Goal: Task Accomplishment & Management: Use online tool/utility

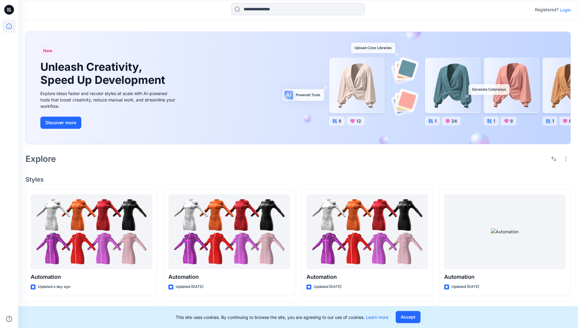
click at [564, 10] on p "Login" at bounding box center [565, 10] width 11 height 6
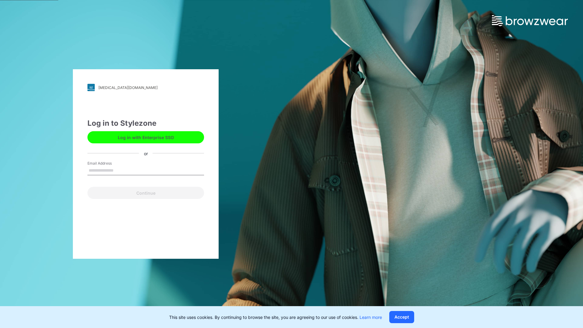
click at [120, 170] on input "Email Address" at bounding box center [145, 170] width 117 height 9
type input "**********"
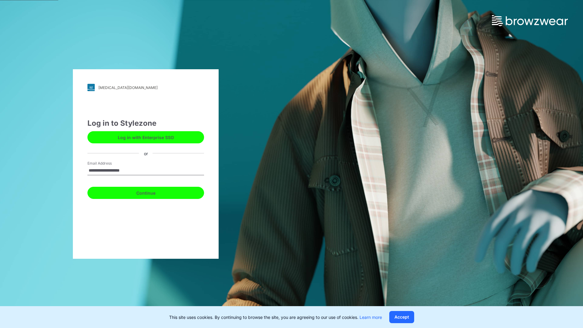
click at [152, 192] on button "Continue" at bounding box center [145, 193] width 117 height 12
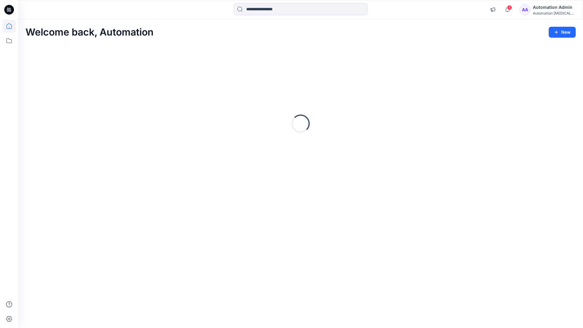
click at [12, 26] on icon at bounding box center [8, 25] width 5 height 5
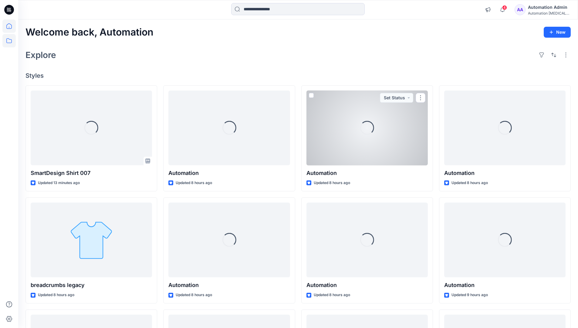
click at [11, 40] on icon at bounding box center [8, 40] width 13 height 13
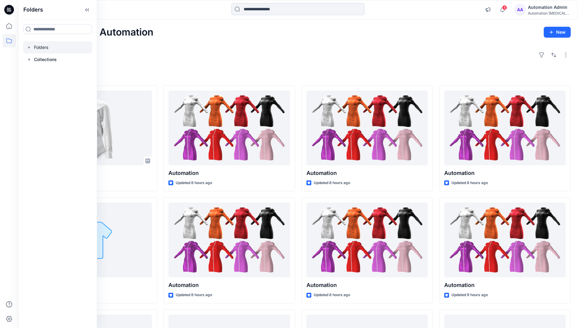
click at [45, 50] on div at bounding box center [57, 47] width 69 height 12
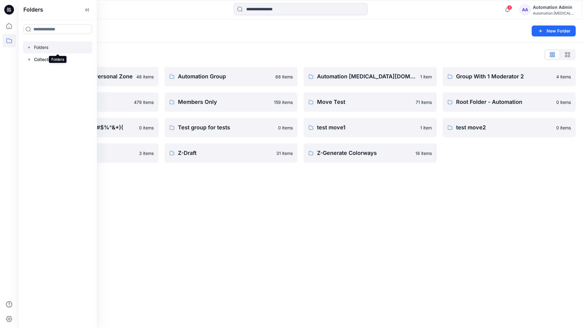
click at [254, 186] on div "Folders New Folder Folders List Automation Admin's Personal Zone 48 items membe…" at bounding box center [300, 173] width 565 height 308
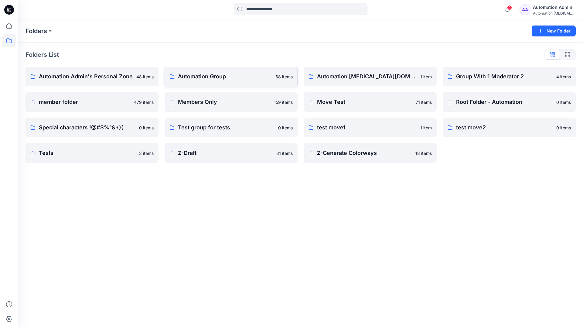
click at [213, 76] on p "Automation Group" at bounding box center [225, 76] width 94 height 9
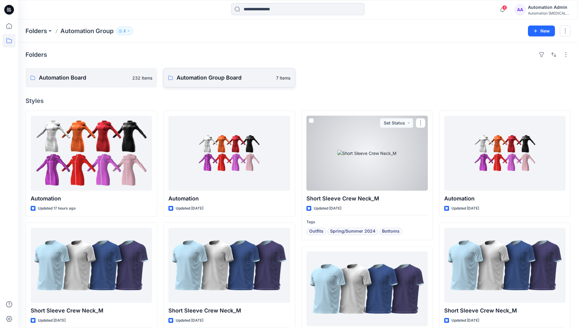
click at [222, 83] on link "Automation Group Board 7 items" at bounding box center [229, 77] width 132 height 19
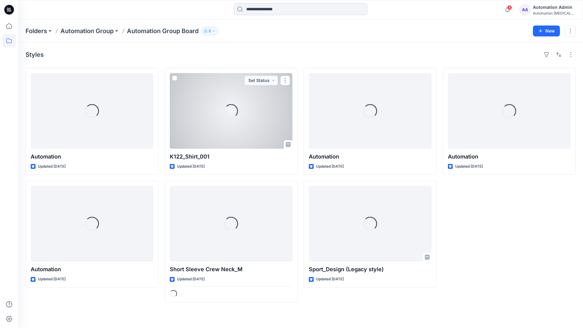
click at [9, 40] on icon at bounding box center [8, 40] width 13 height 13
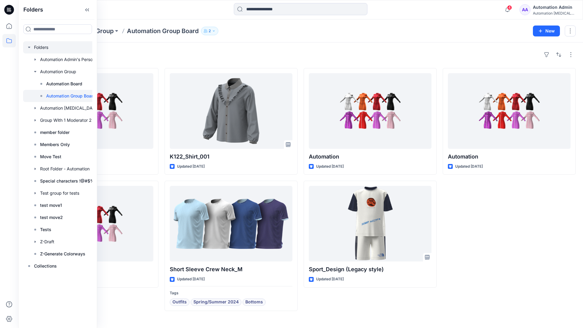
click at [37, 47] on div at bounding box center [65, 47] width 85 height 12
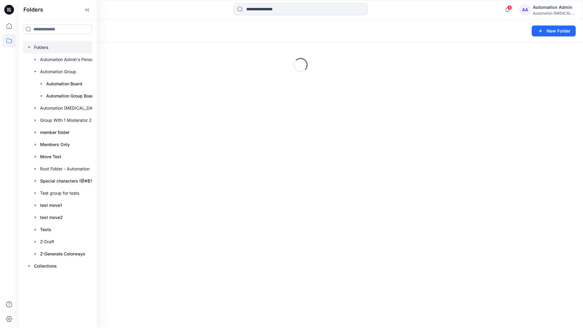
click at [29, 46] on icon "button" at bounding box center [29, 47] width 5 height 5
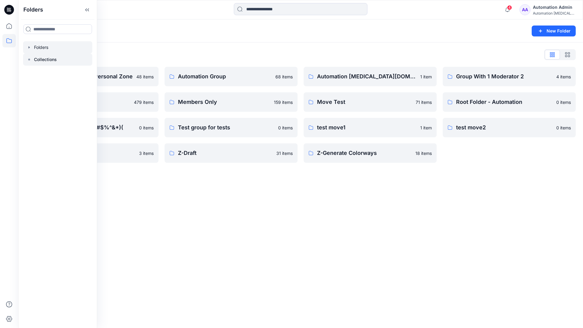
click at [39, 59] on p "Collections" at bounding box center [45, 59] width 23 height 7
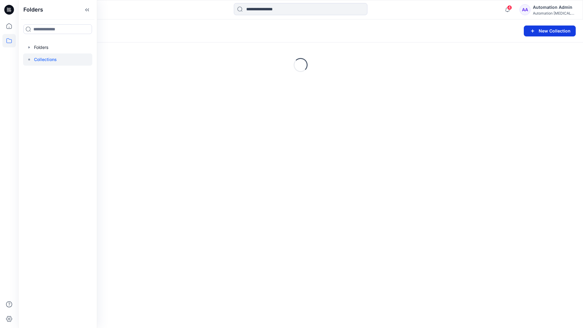
click at [538, 32] on button "New Collection" at bounding box center [550, 31] width 52 height 11
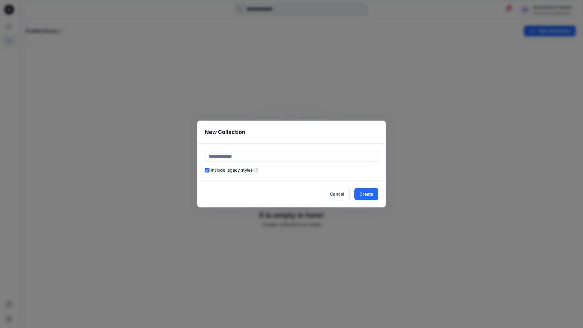
click at [273, 152] on input "text" at bounding box center [292, 156] width 174 height 11
type input "**********"
click at [370, 195] on button "Create" at bounding box center [366, 194] width 24 height 12
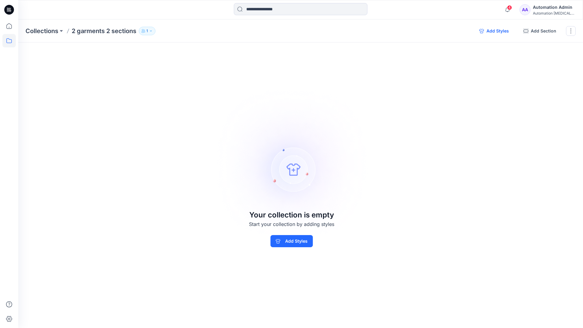
click at [492, 32] on button "Add Styles" at bounding box center [493, 31] width 39 height 10
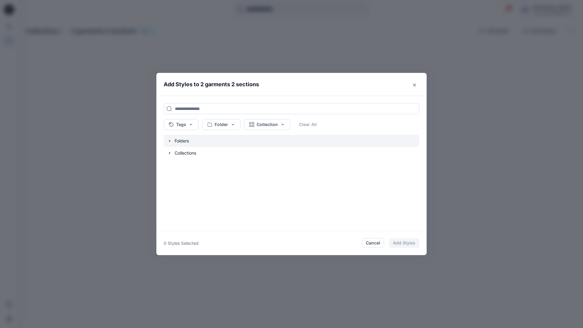
click at [169, 141] on icon "button" at bounding box center [169, 141] width 1 height 2
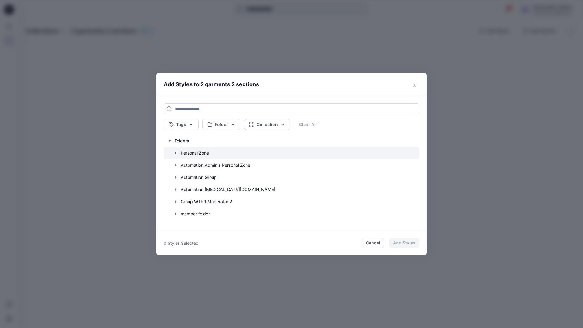
click at [175, 152] on icon "button" at bounding box center [175, 153] width 5 height 5
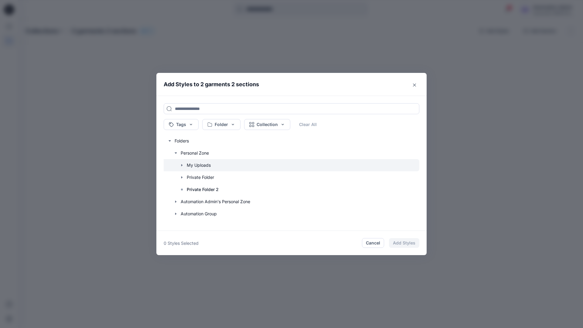
click at [182, 164] on icon "button" at bounding box center [181, 165] width 5 height 5
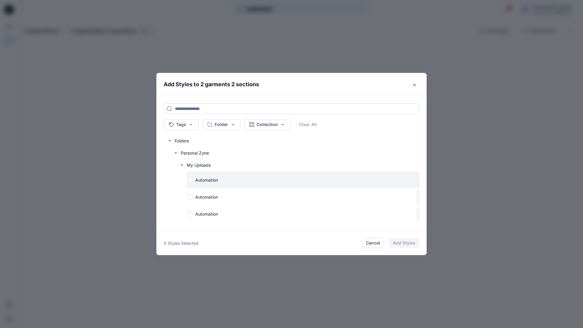
click at [190, 179] on div "Automation" at bounding box center [301, 180] width 226 height 6
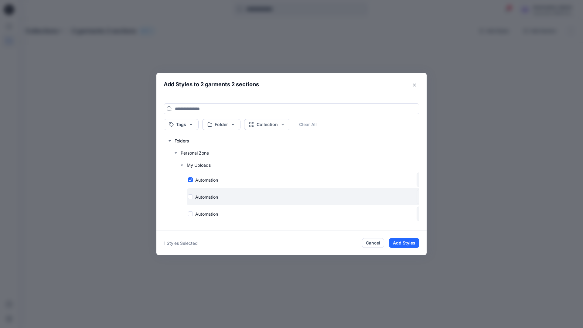
click at [191, 196] on div "Automation" at bounding box center [301, 197] width 226 height 6
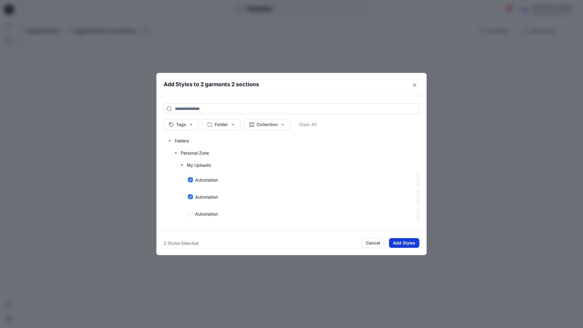
click at [409, 241] on button "Add Styles" at bounding box center [404, 243] width 30 height 10
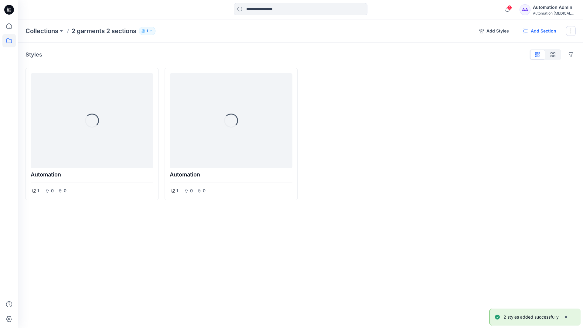
click at [546, 31] on button "Add Section" at bounding box center [540, 31] width 43 height 10
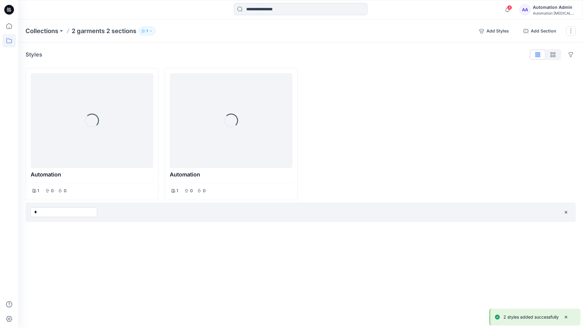
type input "*"
click at [347, 240] on div "Collections 2 garments 2 sections 1 Add Styles Add Section Rename Collection Cl…" at bounding box center [300, 173] width 565 height 308
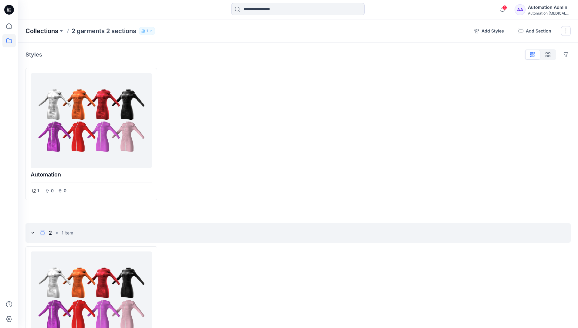
click at [48, 29] on p "Collections" at bounding box center [42, 31] width 33 height 9
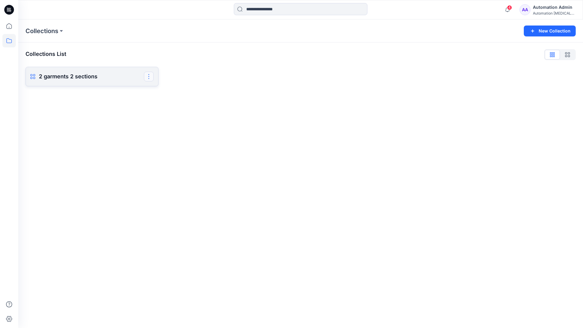
click at [152, 79] on button "button" at bounding box center [149, 77] width 10 height 10
click at [117, 132] on button "Delete Collection" at bounding box center [120, 132] width 66 height 11
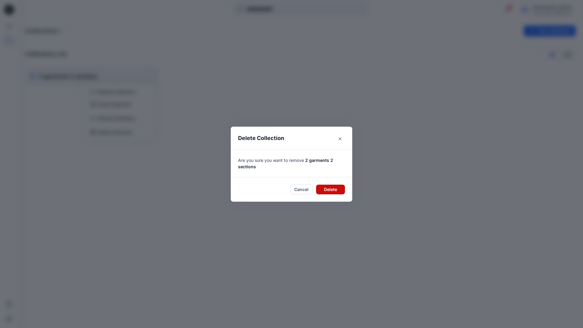
click at [331, 189] on button "Delete" at bounding box center [330, 190] width 29 height 10
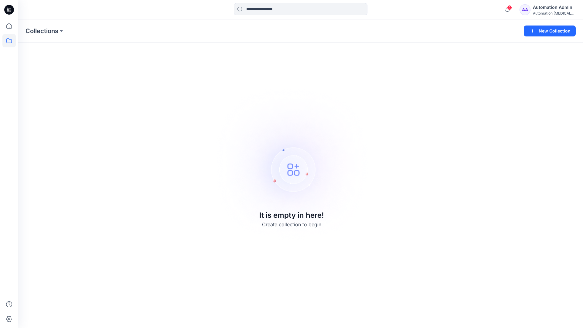
click at [556, 12] on div "Automation [MEDICAL_DATA]..." at bounding box center [554, 13] width 43 height 5
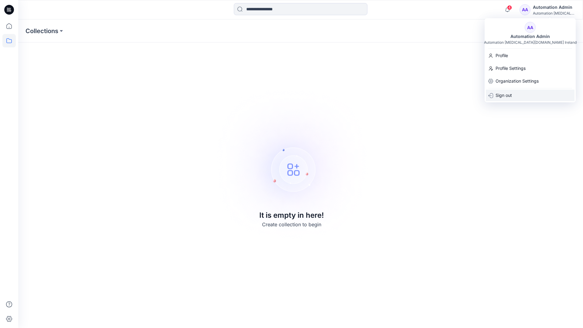
click at [523, 98] on div "Sign out" at bounding box center [530, 96] width 89 height 12
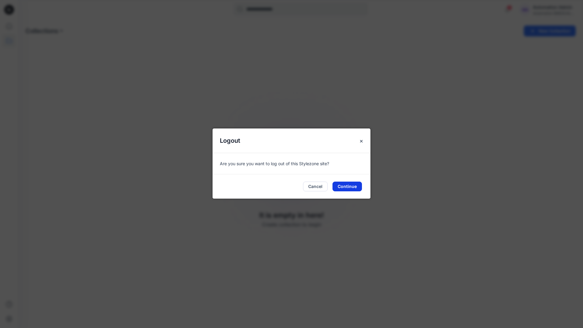
click at [350, 186] on button "Continue" at bounding box center [346, 187] width 29 height 10
